Goal: Navigation & Orientation: Find specific page/section

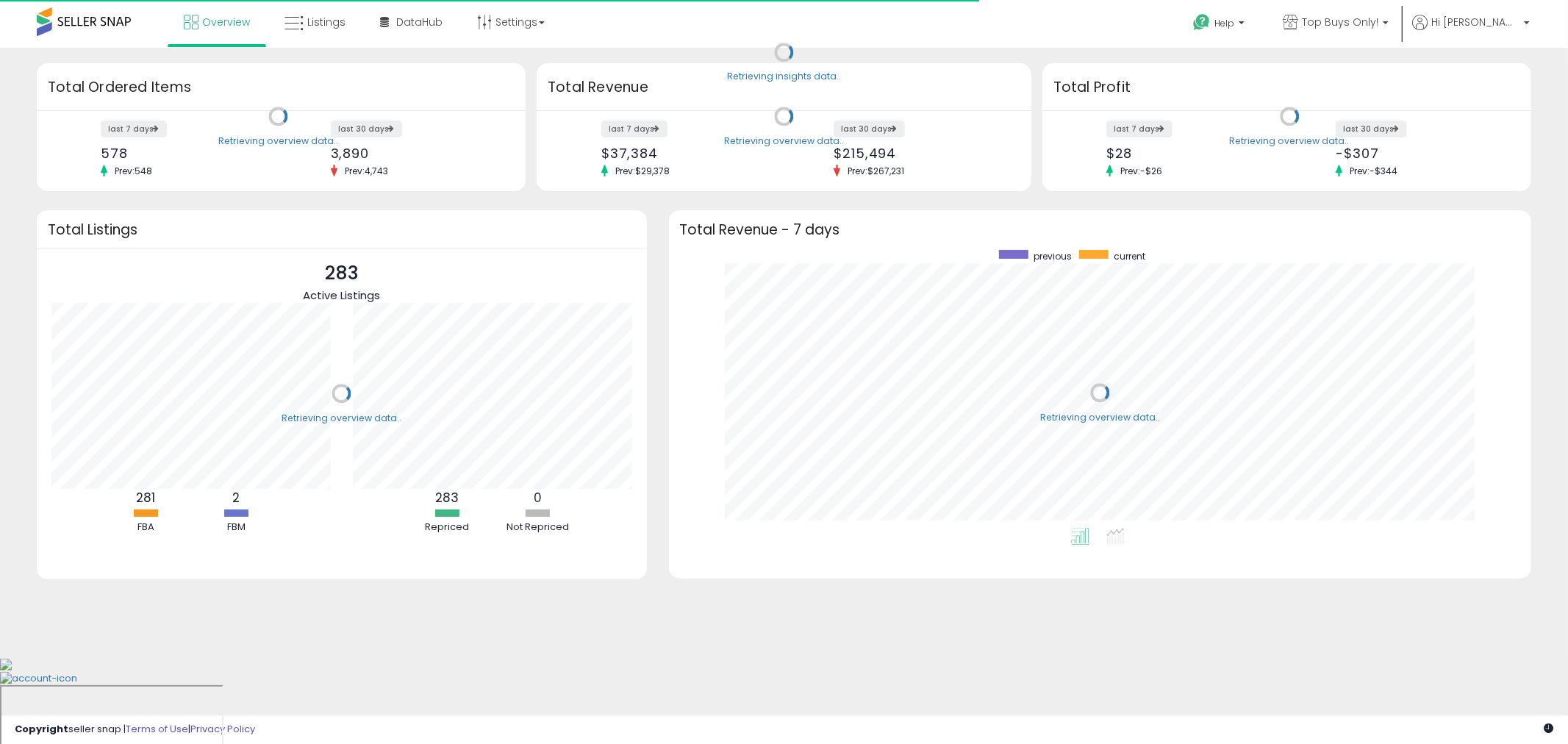
scroll to position [278, 833]
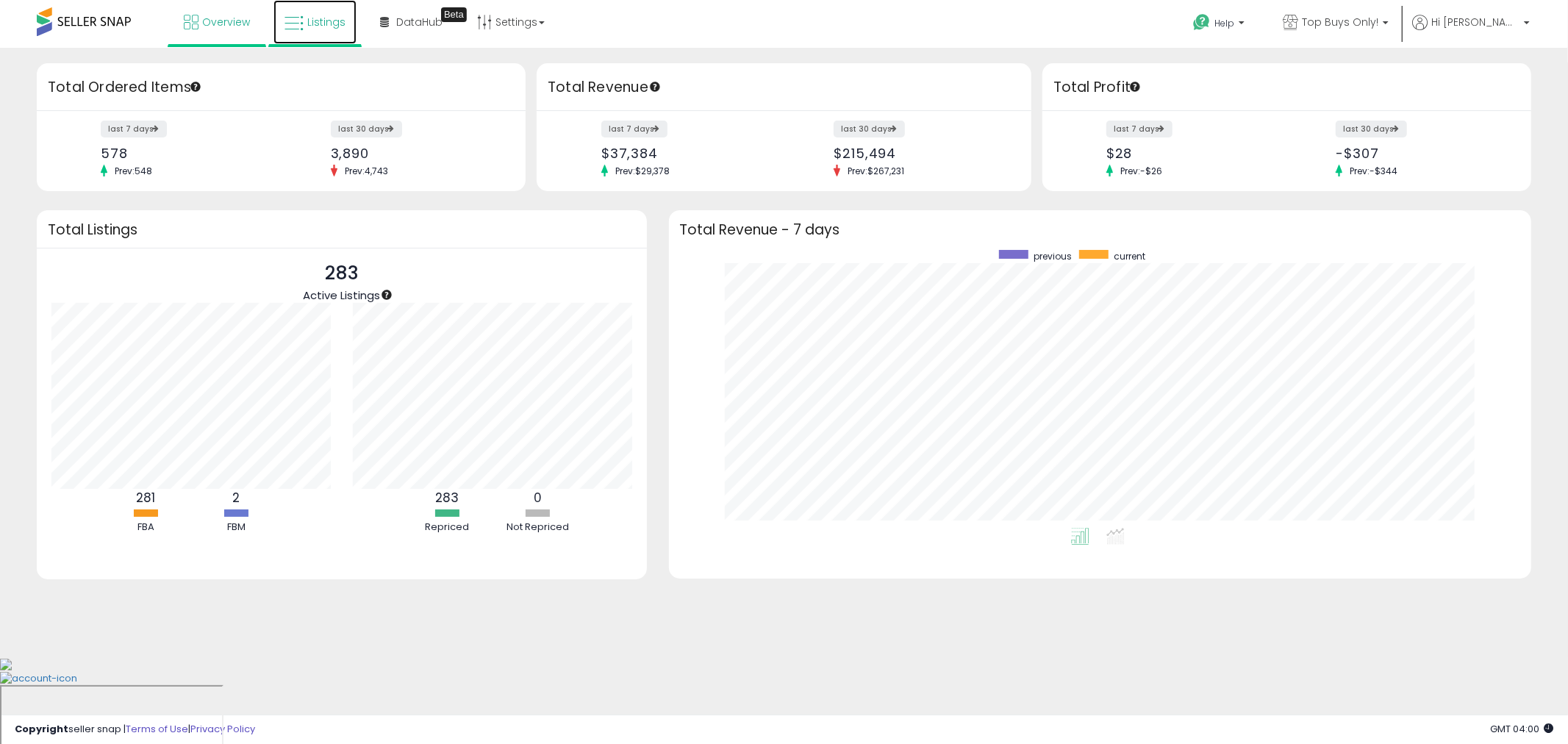
click at [296, 33] on link "Listings" at bounding box center [315, 22] width 83 height 44
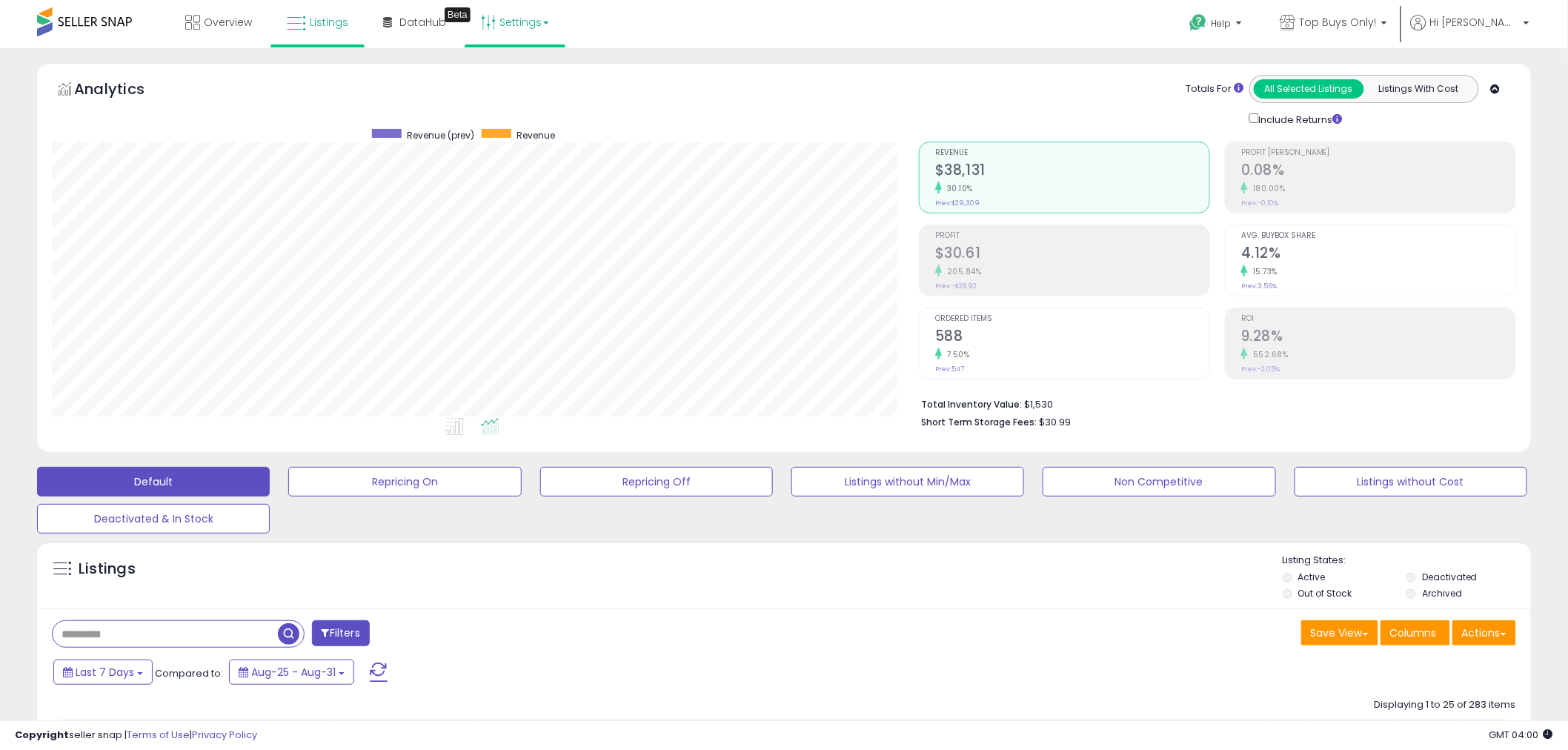
click at [540, 33] on link "Settings" at bounding box center [515, 22] width 90 height 45
click at [197, 18] on icon at bounding box center [192, 21] width 15 height 15
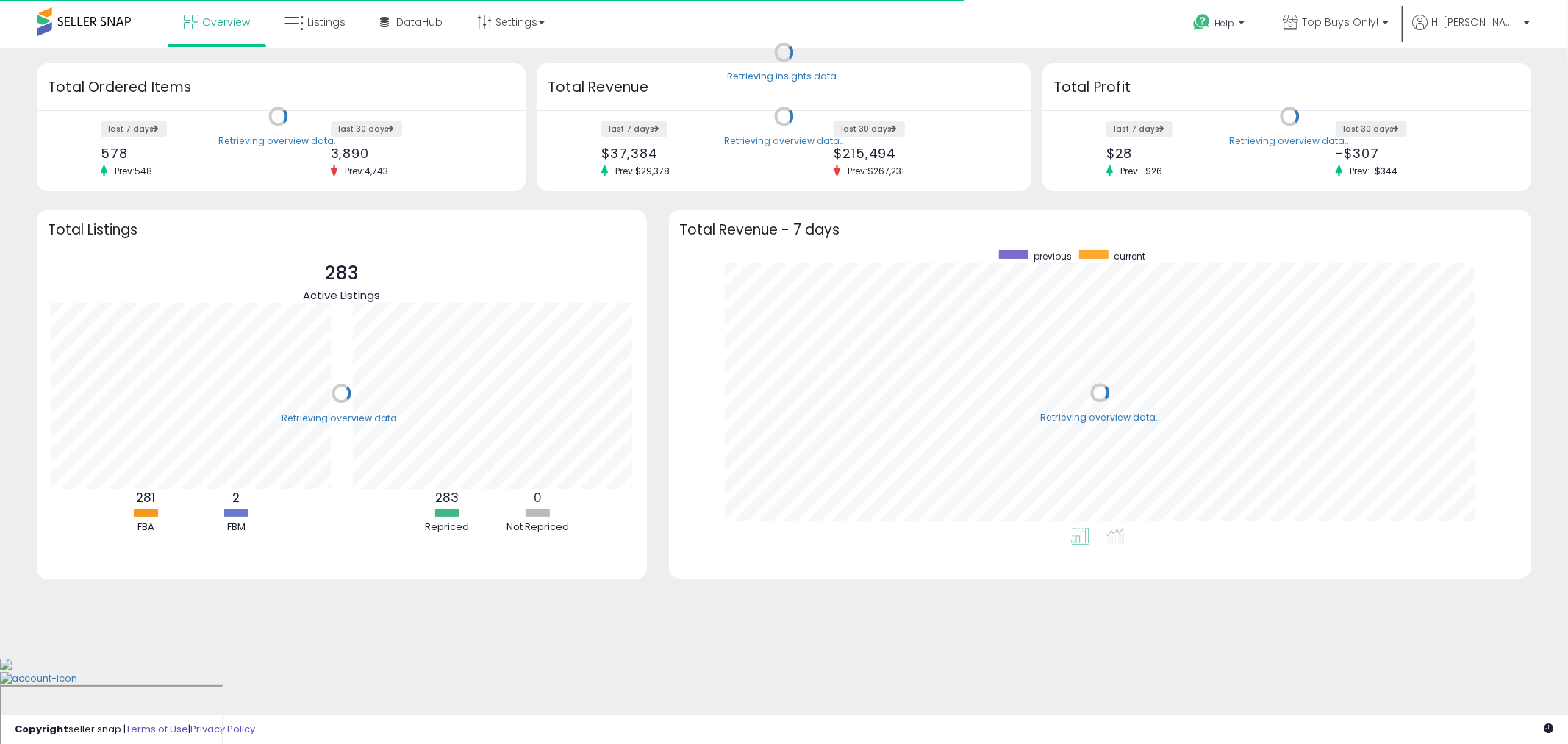
scroll to position [278, 833]
